Goal: Task Accomplishment & Management: Manage account settings

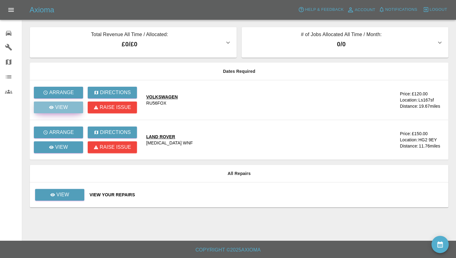
click at [65, 107] on p "View" at bounding box center [61, 106] width 13 height 7
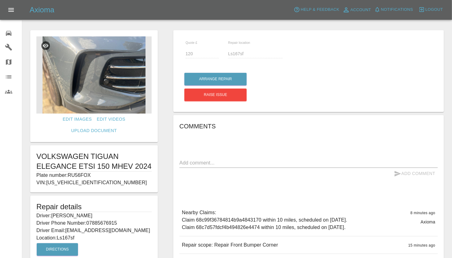
click at [84, 90] on img at bounding box center [93, 74] width 115 height 77
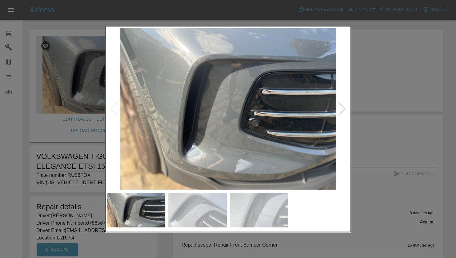
click at [191, 222] on img at bounding box center [197, 210] width 59 height 34
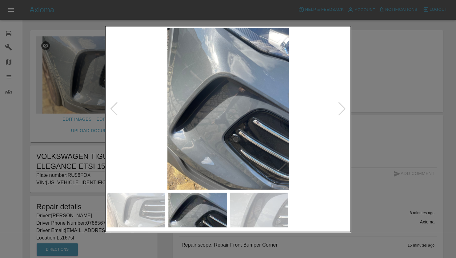
click at [202, 106] on img at bounding box center [228, 109] width 243 height 162
click at [249, 217] on img at bounding box center [259, 210] width 59 height 34
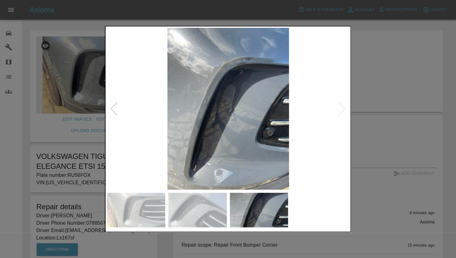
click at [137, 212] on img at bounding box center [136, 210] width 59 height 34
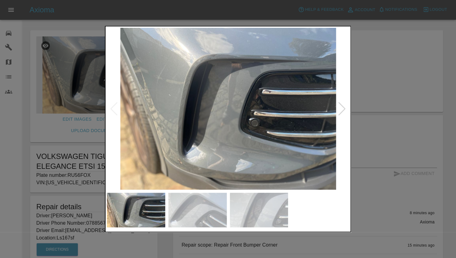
click at [385, 53] on div at bounding box center [228, 129] width 456 height 258
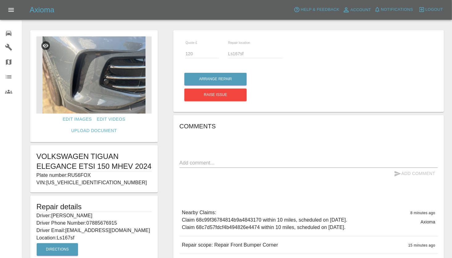
click at [170, 113] on div "Quote £ 120 Repair location Ls167sf Arrange Repair Raise issue Comments x Add C…" at bounding box center [308, 159] width 286 height 265
click at [163, 26] on div at bounding box center [237, 17] width 420 height 20
click at [128, 91] on img at bounding box center [93, 74] width 115 height 77
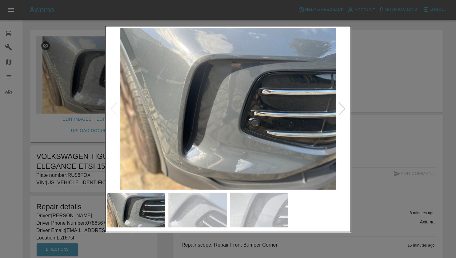
click at [373, 40] on div at bounding box center [228, 129] width 456 height 258
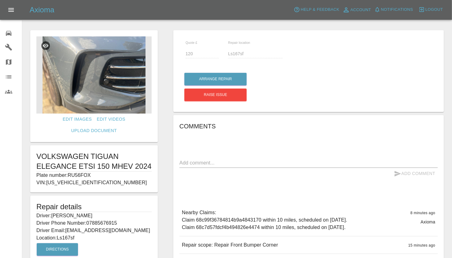
click at [167, 27] on div at bounding box center [237, 17] width 420 height 20
click at [111, 23] on div at bounding box center [237, 17] width 420 height 20
click at [82, 94] on img at bounding box center [93, 74] width 115 height 77
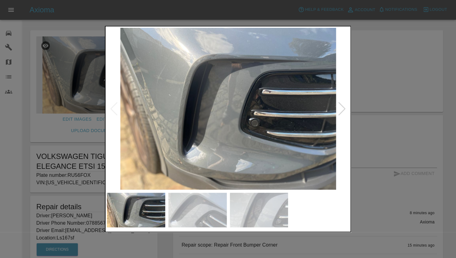
click at [261, 63] on img at bounding box center [228, 109] width 243 height 162
click at [392, 68] on div at bounding box center [228, 129] width 456 height 258
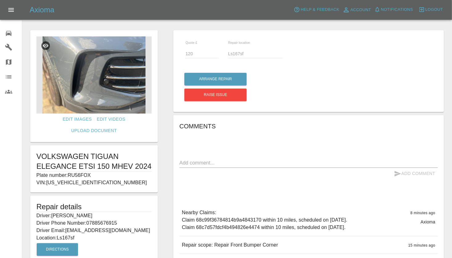
click at [163, 108] on div "Edit Images Edit Videos Upload Document VOLKSWAGEN TIGUAN ELEGANCE ETSI 150 MHE…" at bounding box center [93, 159] width 143 height 265
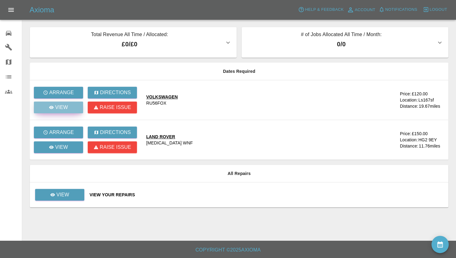
click at [65, 109] on p "View" at bounding box center [61, 106] width 13 height 7
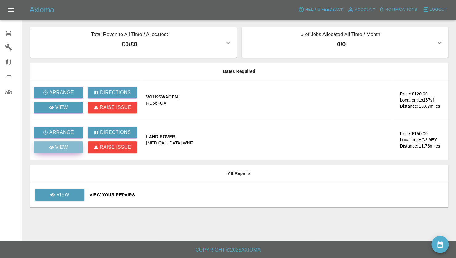
click at [56, 145] on p "View" at bounding box center [61, 146] width 13 height 7
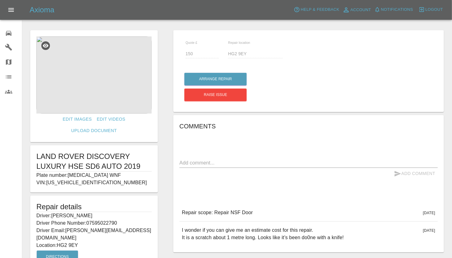
click at [80, 62] on img at bounding box center [93, 74] width 115 height 77
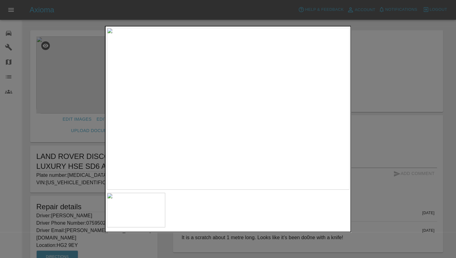
click at [67, 27] on div at bounding box center [228, 129] width 456 height 258
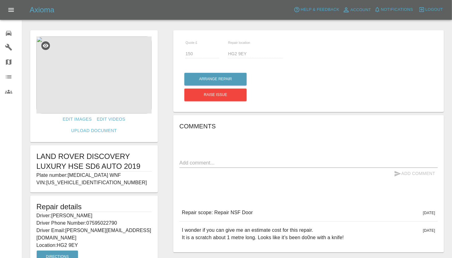
click at [166, 180] on div "Quote £ 150 Repair location HG2 9EY Arrange Repair Raise issue Comments x Add C…" at bounding box center [308, 163] width 286 height 272
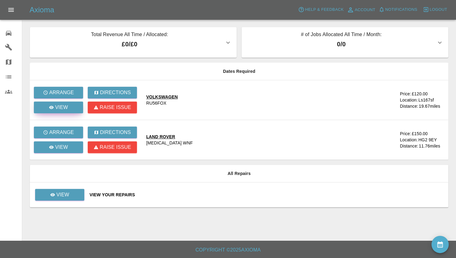
click at [62, 107] on p "View" at bounding box center [61, 106] width 13 height 7
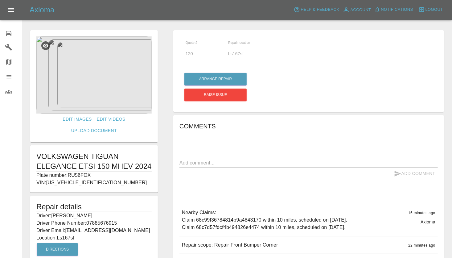
scroll to position [47, 0]
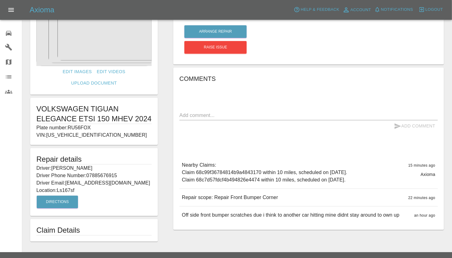
drag, startPoint x: 73, startPoint y: 180, endPoint x: 57, endPoint y: 180, distance: 16.3
click at [57, 186] on p "Location: Ls167sf" at bounding box center [93, 189] width 115 height 7
drag, startPoint x: 57, startPoint y: 180, endPoint x: 57, endPoint y: 189, distance: 9.9
click at [57, 195] on button "Directions" at bounding box center [57, 201] width 41 height 13
copy p "Ls167sf"
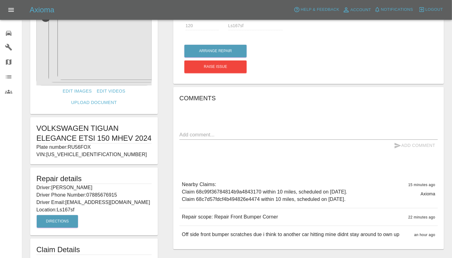
scroll to position [0, 0]
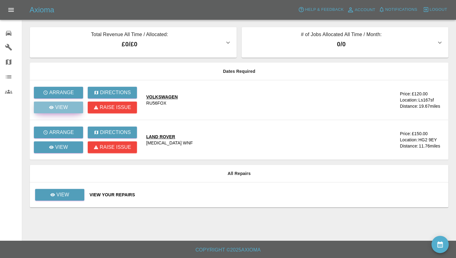
click at [58, 106] on p "View" at bounding box center [61, 106] width 13 height 7
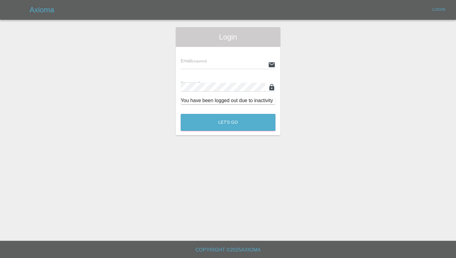
type input "[PERSON_NAME][EMAIL_ADDRESS][PERSON_NAME][DOMAIN_NAME]"
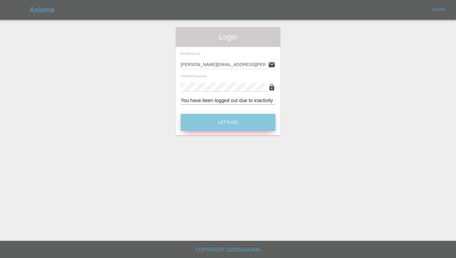
click at [230, 128] on button "Let's Go" at bounding box center [228, 122] width 95 height 17
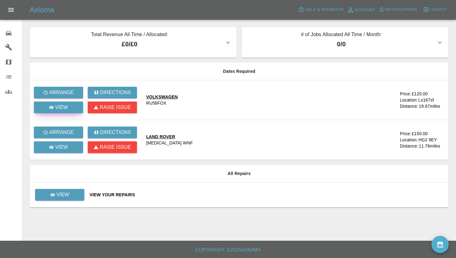
click at [63, 108] on p "View" at bounding box center [61, 106] width 13 height 7
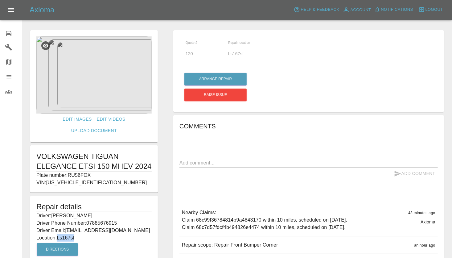
drag, startPoint x: 78, startPoint y: 228, endPoint x: 58, endPoint y: 229, distance: 19.4
click at [58, 234] on p "Location: Ls167sf" at bounding box center [93, 237] width 115 height 7
click at [167, 163] on div "Quote £ 120 Repair location Ls167sf Arrange Repair Raise issue Comments x Add C…" at bounding box center [308, 159] width 286 height 265
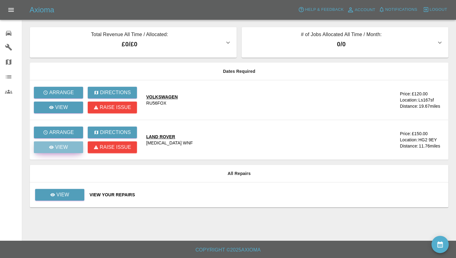
click at [59, 147] on p "View" at bounding box center [61, 146] width 13 height 7
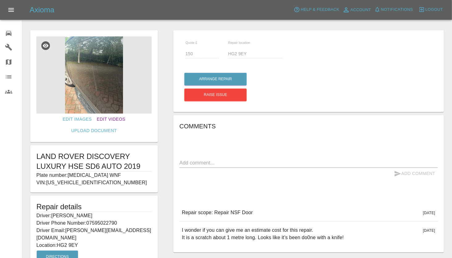
click at [94, 120] on link "Edit Videos" at bounding box center [111, 118] width 34 height 11
click at [60, 117] on link "Edit Images" at bounding box center [77, 118] width 34 height 11
click at [83, 83] on img at bounding box center [93, 74] width 115 height 77
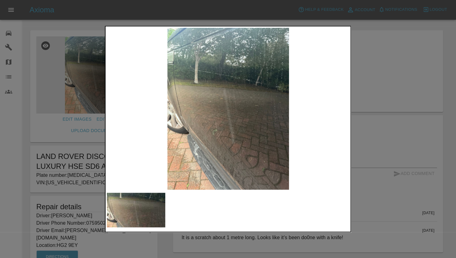
click at [228, 114] on img at bounding box center [228, 109] width 243 height 162
click at [228, 139] on img at bounding box center [228, 109] width 243 height 162
click at [83, 21] on div at bounding box center [228, 129] width 456 height 258
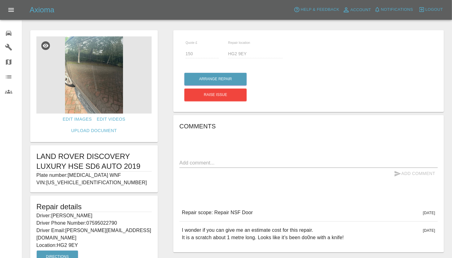
click at [96, 74] on img at bounding box center [93, 74] width 115 height 77
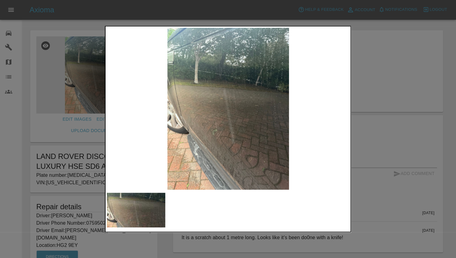
click at [84, 13] on div at bounding box center [228, 129] width 456 height 258
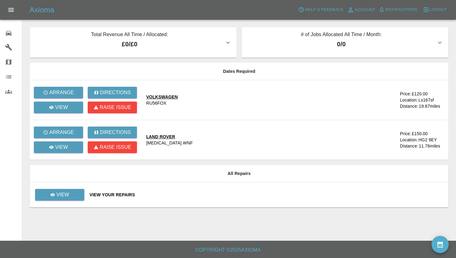
click at [278, 59] on div "Total Revenue All Time / Allocated: £0 / £0 [PERSON_NAME] Limited : £0 / £0 # o…" at bounding box center [239, 117] width 410 height 180
